Goal: Transaction & Acquisition: Purchase product/service

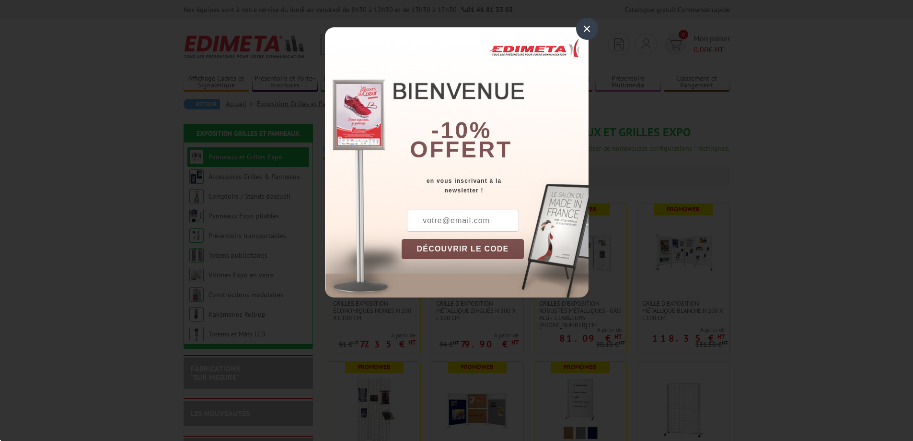
scroll to position [48, 0]
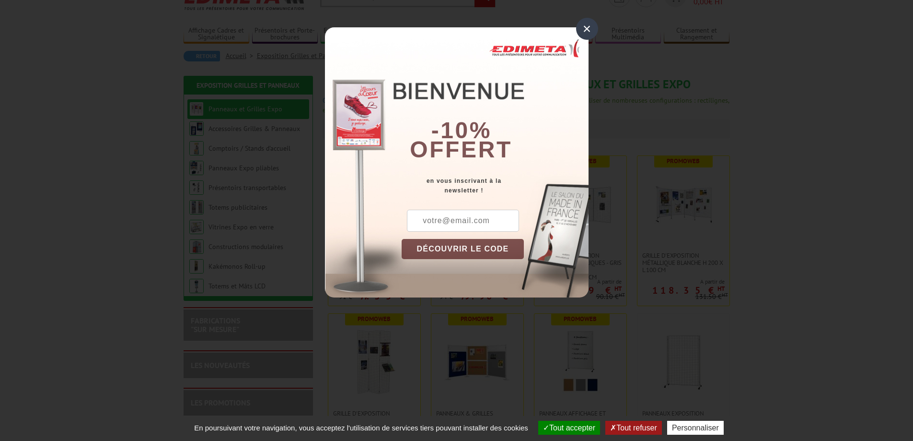
click at [582, 30] on div "×" at bounding box center [587, 29] width 22 height 22
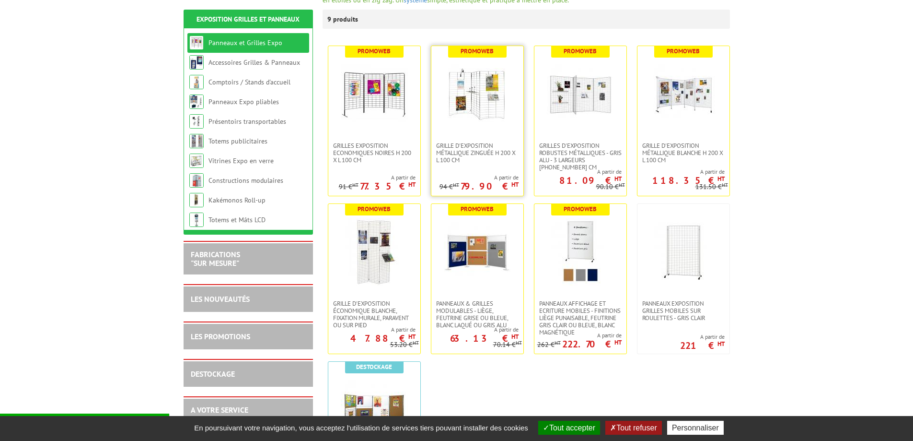
scroll to position [192, 0]
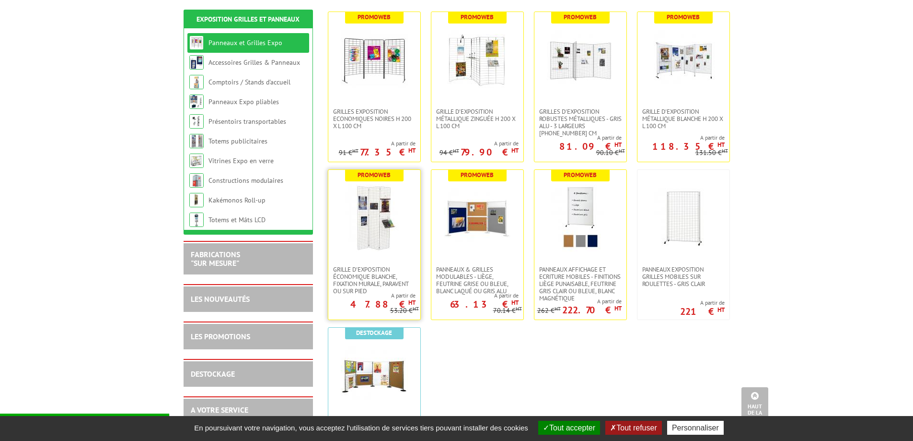
click at [354, 235] on img at bounding box center [374, 217] width 67 height 67
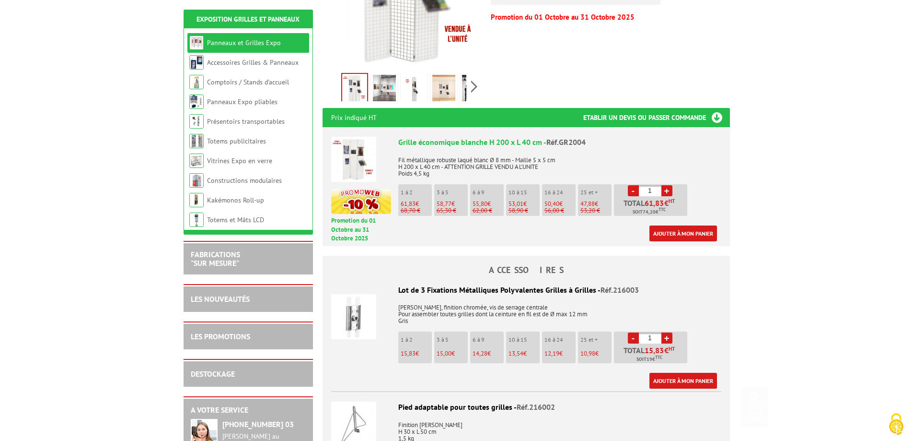
scroll to position [288, 0]
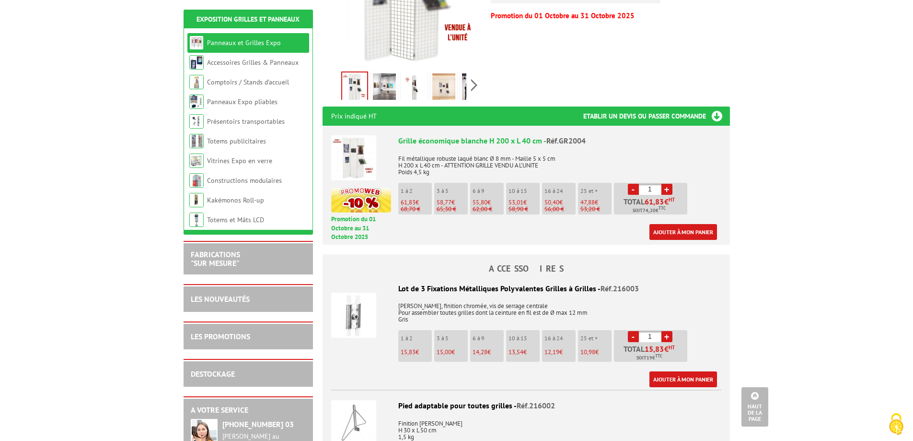
click at [665, 188] on link "+" at bounding box center [667, 189] width 11 height 11
click at [665, 189] on link "+" at bounding box center [667, 189] width 11 height 11
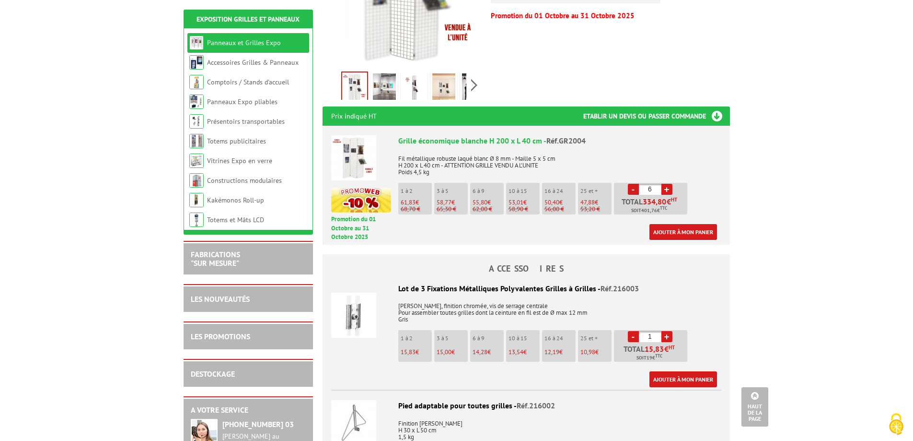
click at [665, 189] on link "+" at bounding box center [667, 189] width 11 height 11
click at [665, 185] on link "+" at bounding box center [667, 189] width 11 height 11
click at [670, 195] on li "- 10 + Total 530,10 € HT Soit 636,12 € TTC" at bounding box center [650, 199] width 73 height 32
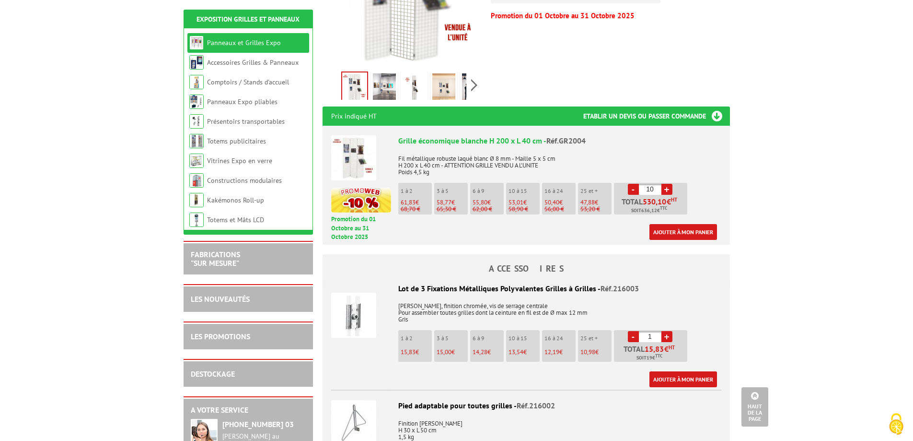
click at [668, 187] on link "+" at bounding box center [667, 189] width 11 height 11
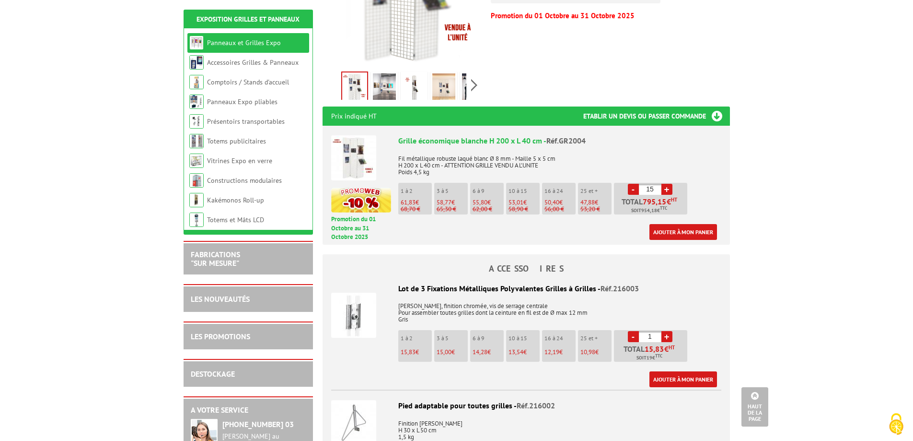
click at [668, 187] on link "+" at bounding box center [667, 189] width 11 height 11
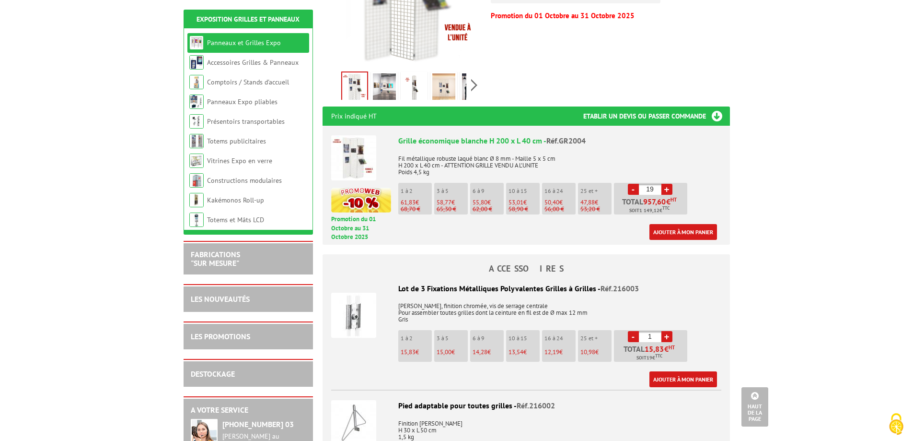
type input "20"
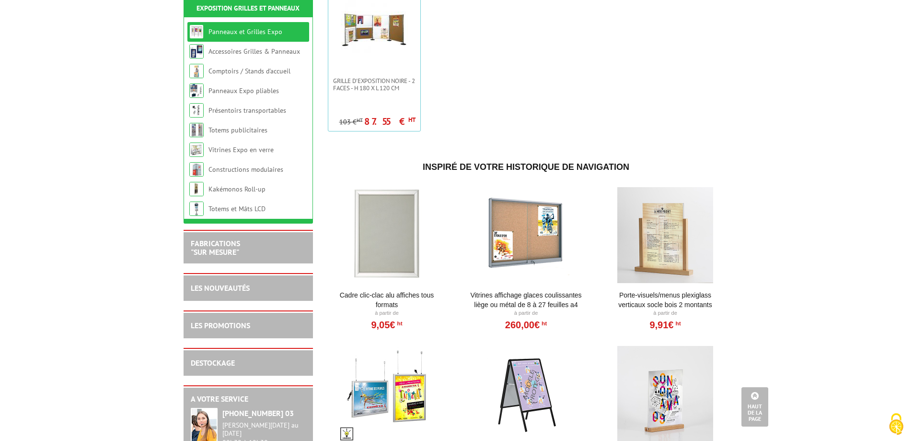
scroll to position [577, 0]
